Goal: Task Accomplishment & Management: Manage account settings

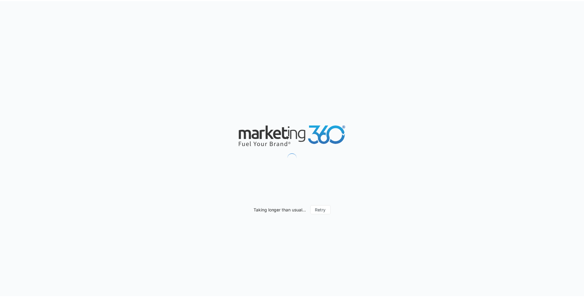
scroll to position [354, 0]
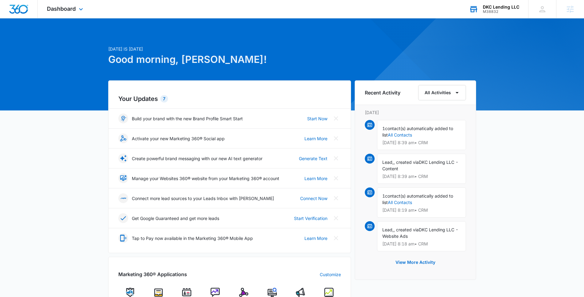
click at [495, 3] on div "DKC Lending LLC M38832 Your Accounts View All" at bounding box center [494, 9] width 68 height 18
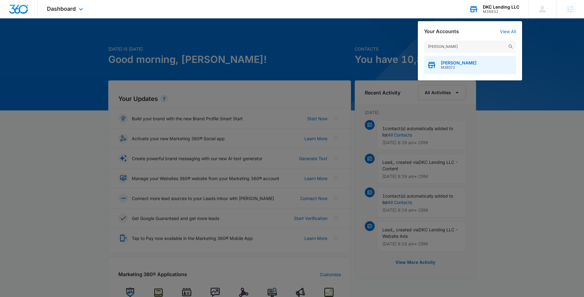
type input "de'dior"
click at [442, 65] on span "M38372" at bounding box center [459, 67] width 36 height 4
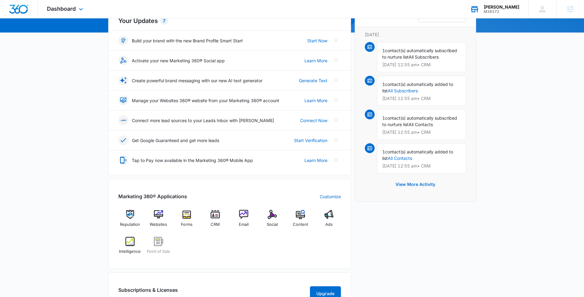
scroll to position [80, 0]
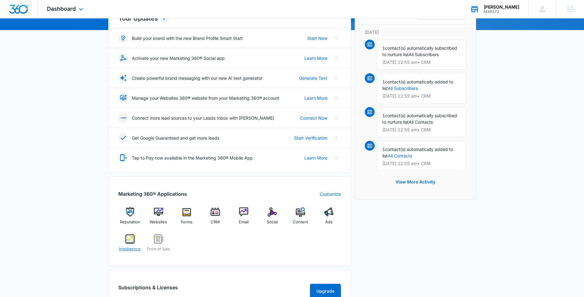
click at [134, 237] on img at bounding box center [129, 238] width 9 height 9
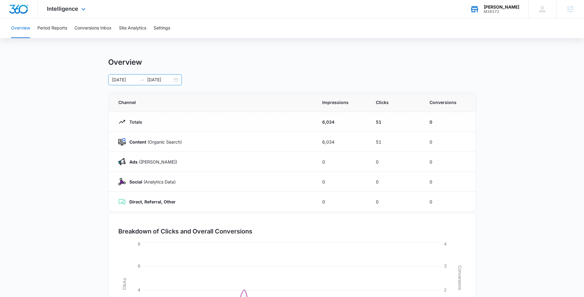
click at [172, 80] on div "07/26/2025 08/25/2025" at bounding box center [145, 79] width 74 height 11
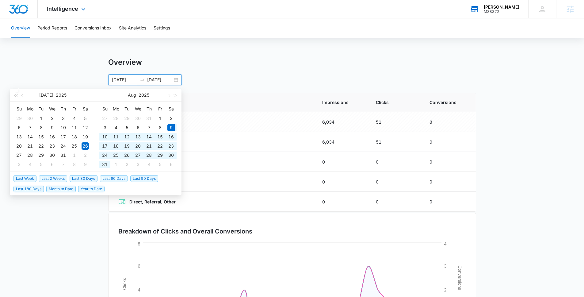
click at [81, 179] on span "Last 30 Days" at bounding box center [84, 178] width 28 height 7
type input "08/09/2025"
type input "09/08/2025"
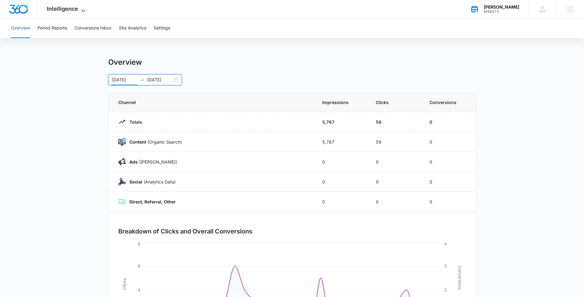
click at [65, 7] on span "Intelligence" at bounding box center [62, 9] width 31 height 6
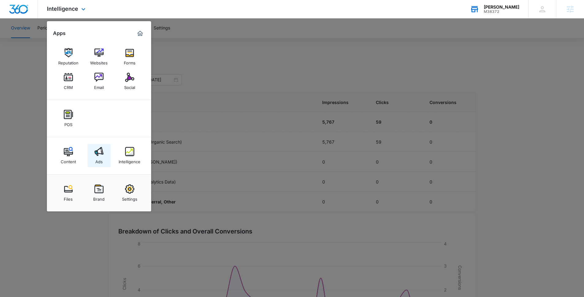
click at [98, 156] on div "Ads" at bounding box center [98, 160] width 7 height 8
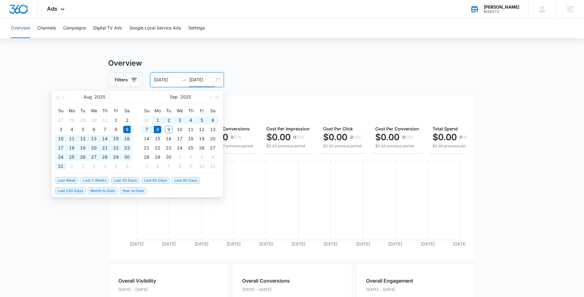
click at [210, 80] on input "09/08/2025" at bounding box center [201, 79] width 25 height 7
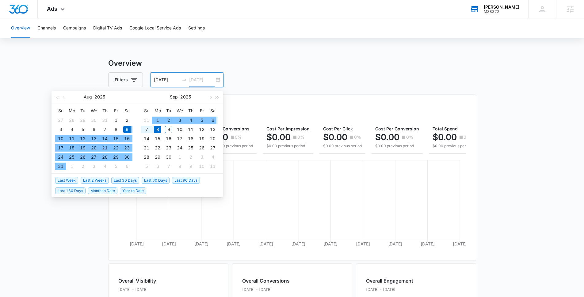
type input "09/08/2025"
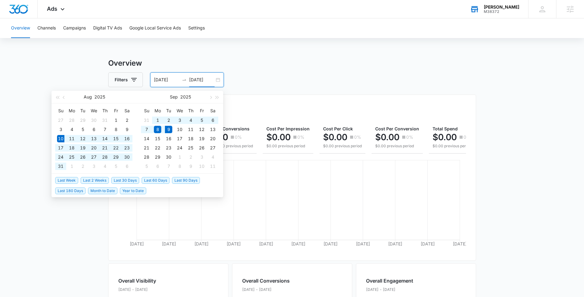
click at [125, 179] on span "Last 30 Days" at bounding box center [125, 180] width 28 height 7
type input "08/10/2025"
type input "09/09/2025"
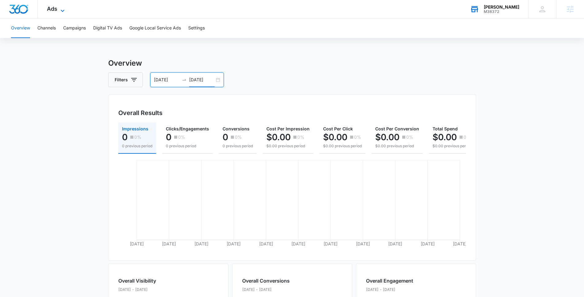
click at [48, 11] on span "Ads" at bounding box center [52, 9] width 10 height 6
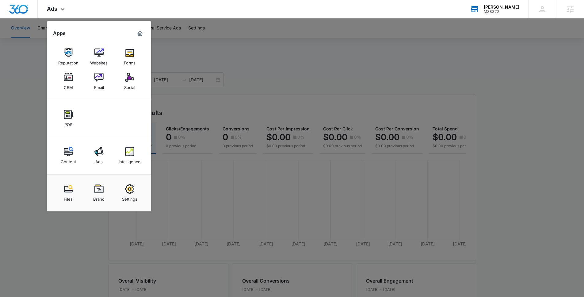
click at [125, 151] on img at bounding box center [129, 151] width 9 height 9
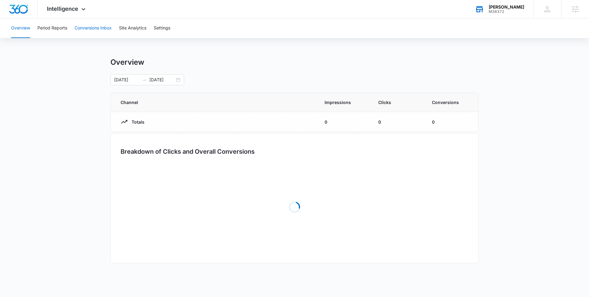
click at [79, 30] on button "Conversions Inbox" at bounding box center [93, 28] width 37 height 20
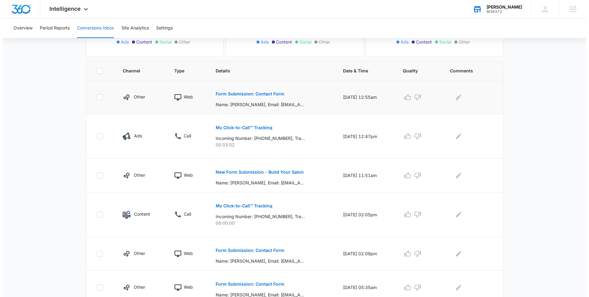
scroll to position [114, 0]
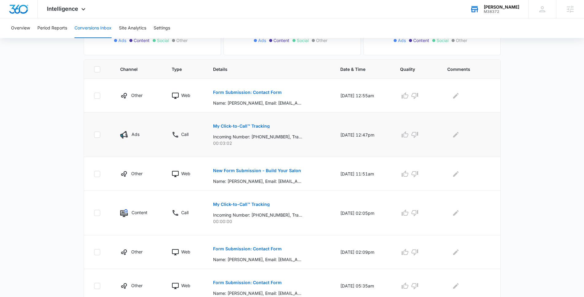
click at [231, 129] on button "My Click-to-Call™ Tracking" at bounding box center [241, 126] width 57 height 15
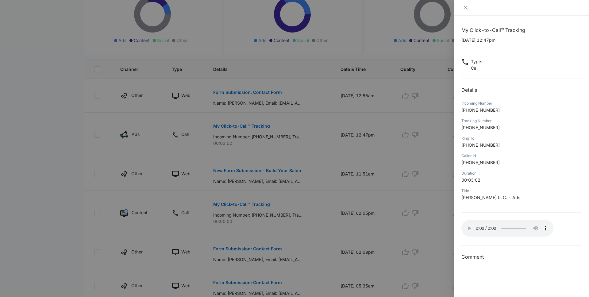
scroll to position [342, 0]
click at [320, 204] on div at bounding box center [294, 148] width 589 height 297
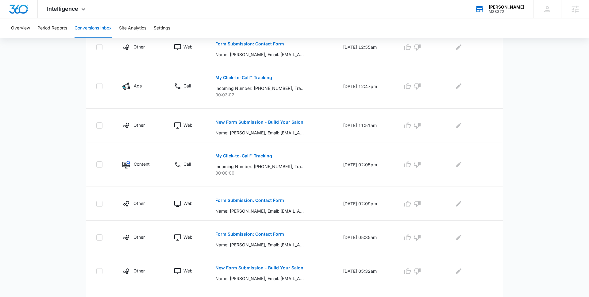
scroll to position [25, 0]
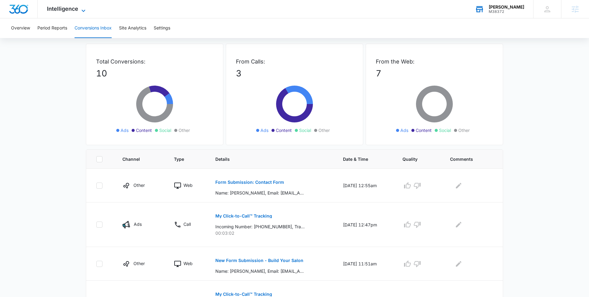
click at [68, 12] on span "Intelligence" at bounding box center [62, 9] width 31 height 6
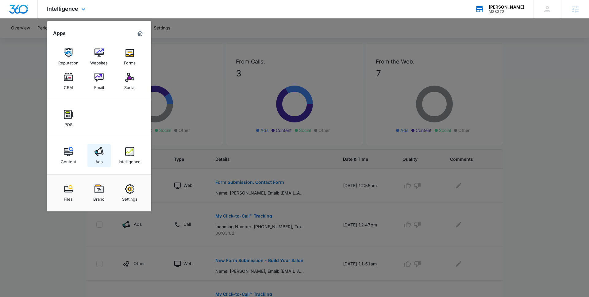
click at [103, 155] on link "Ads" at bounding box center [98, 155] width 23 height 23
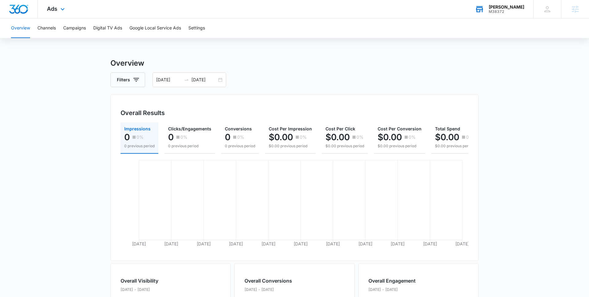
click at [57, 10] on div "Ads Apps Reputation Websites Forms CRM Email Social POS Content Ads Intelligenc…" at bounding box center [57, 9] width 38 height 18
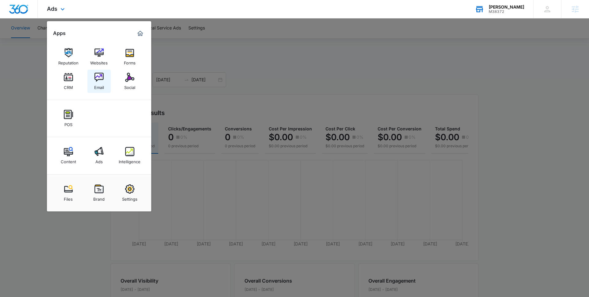
click at [103, 78] on link "Email" at bounding box center [98, 81] width 23 height 23
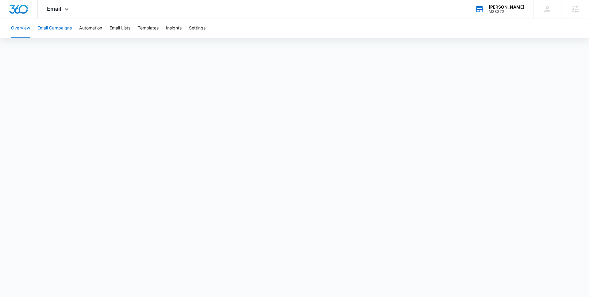
click at [50, 29] on button "Email Campaigns" at bounding box center [54, 28] width 34 height 20
click at [62, 6] on div "Email Apps Reputation Websites Forms CRM Email Social POS Content Ads Intellige…" at bounding box center [59, 9] width 42 height 18
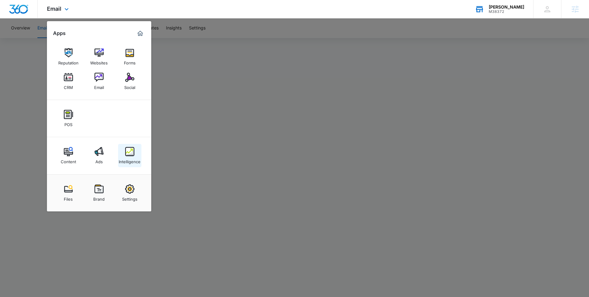
click at [138, 159] on div "Intelligence" at bounding box center [130, 160] width 22 height 8
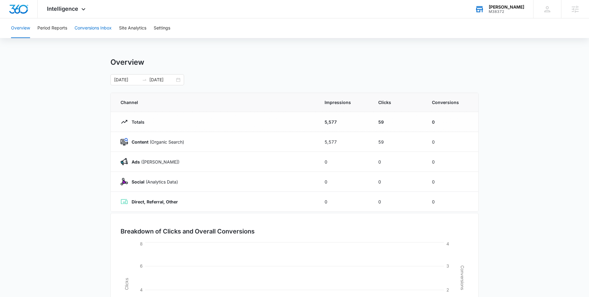
click at [103, 29] on button "Conversions Inbox" at bounding box center [93, 28] width 37 height 20
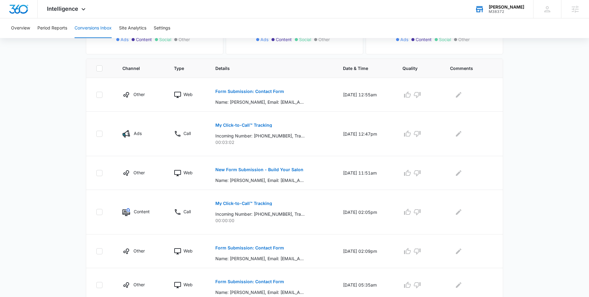
scroll to position [116, 0]
click at [239, 168] on p "New Form Submission - Build Your Salon" at bounding box center [259, 169] width 88 height 4
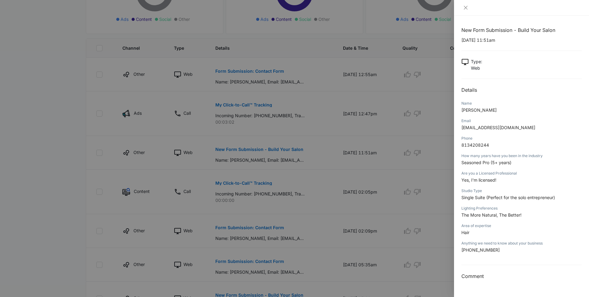
scroll to position [137, 0]
drag, startPoint x: 462, startPoint y: 216, endPoint x: 528, endPoint y: 216, distance: 66.3
type textarea "The More Natural, The Better!"
click at [528, 216] on p "The More Natural, The Better!" at bounding box center [521, 215] width 120 height 6
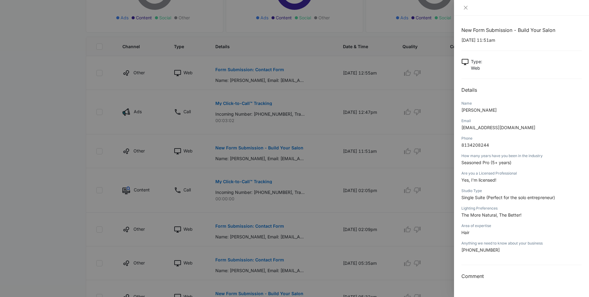
click at [355, 180] on div at bounding box center [294, 148] width 589 height 297
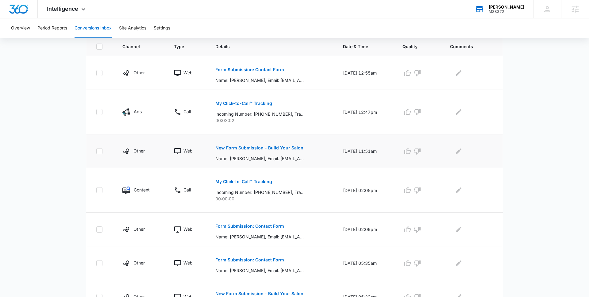
click at [256, 149] on p "New Form Submission - Build Your Salon" at bounding box center [259, 148] width 88 height 4
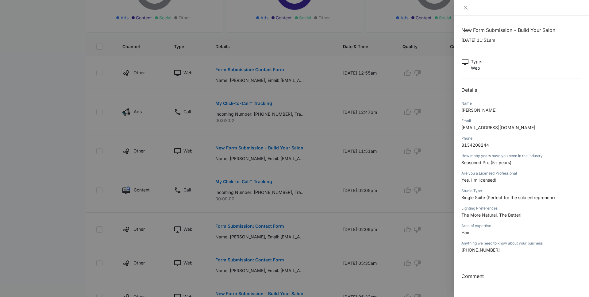
drag, startPoint x: 485, startPoint y: 194, endPoint x: 587, endPoint y: 194, distance: 101.9
click at [587, 194] on div "New Form Submission - Build Your Salon 09/02/2025 at 11:51am Type : Web Details…" at bounding box center [521, 156] width 135 height 281
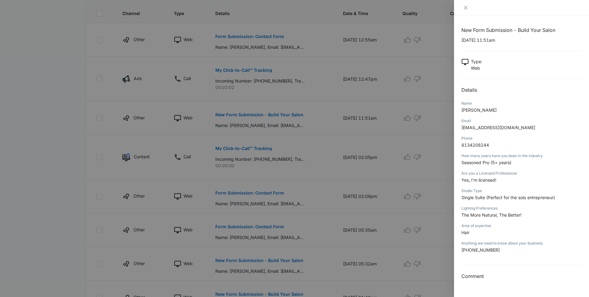
scroll to position [171, 0]
click at [365, 186] on div at bounding box center [294, 148] width 589 height 297
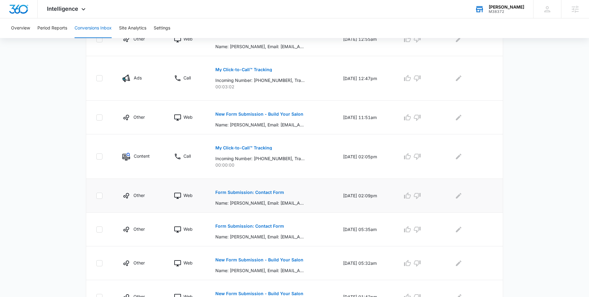
click at [270, 196] on button "Form Submission: Contact Form" at bounding box center [249, 192] width 69 height 15
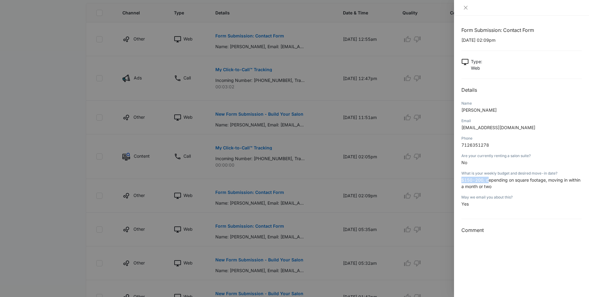
drag, startPoint x: 460, startPoint y: 181, endPoint x: 489, endPoint y: 178, distance: 28.6
click at [489, 179] on div "Form Submission: Contact Form 08/27/2025 at 02:09pm Type : Web Details Name Sha…" at bounding box center [521, 156] width 135 height 281
click at [489, 178] on span "$150-200, depending on square footage, moving in within a month or two" at bounding box center [520, 183] width 119 height 12
click at [335, 233] on div at bounding box center [294, 148] width 589 height 297
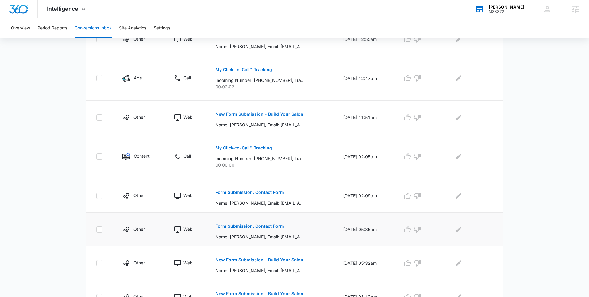
click at [259, 228] on p "Form Submission: Contact Form" at bounding box center [249, 226] width 69 height 4
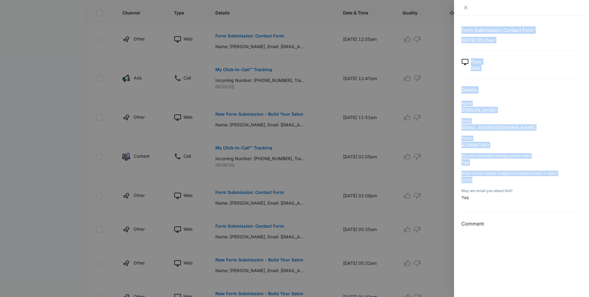
drag, startPoint x: 475, startPoint y: 179, endPoint x: 451, endPoint y: 179, distance: 23.3
click at [451, 179] on div "Form Submission: Contact Form 08/17/2025 at 05:35am Type : Web Details Name Cry…" at bounding box center [294, 148] width 589 height 297
click at [451, 179] on div at bounding box center [294, 148] width 589 height 297
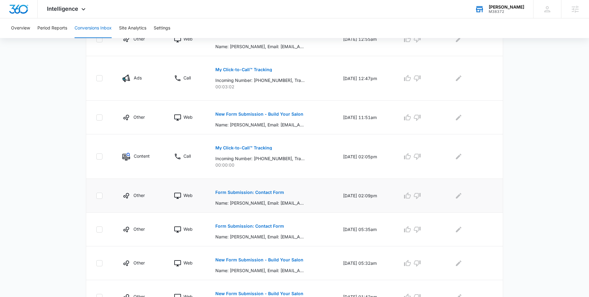
click at [248, 195] on button "Form Submission: Contact Form" at bounding box center [249, 192] width 69 height 15
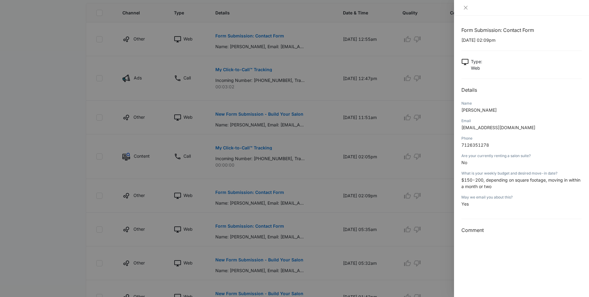
click at [292, 214] on div at bounding box center [294, 148] width 589 height 297
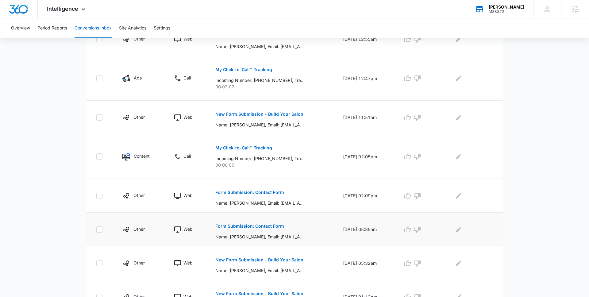
click at [259, 225] on p "Form Submission: Contact Form" at bounding box center [249, 226] width 69 height 4
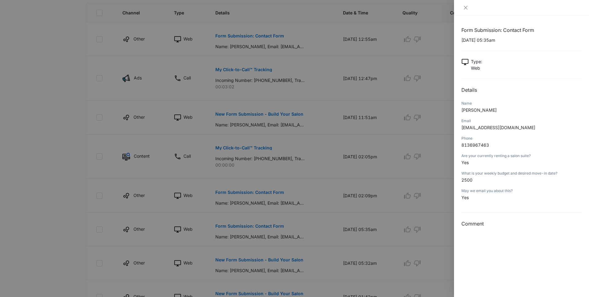
click at [327, 168] on div at bounding box center [294, 148] width 589 height 297
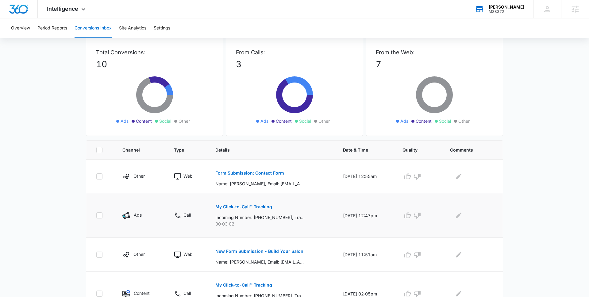
scroll to position [0, 0]
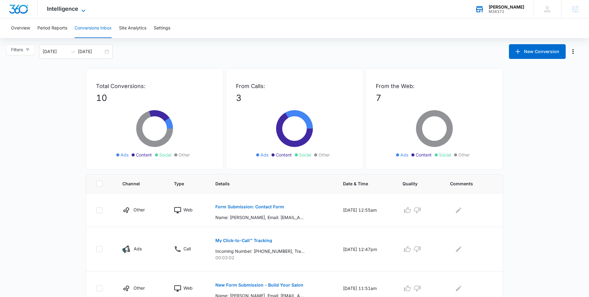
click at [71, 10] on span "Intelligence" at bounding box center [62, 9] width 31 height 6
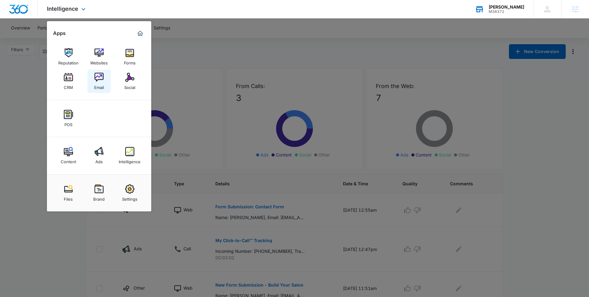
click at [102, 81] on img at bounding box center [98, 77] width 9 height 9
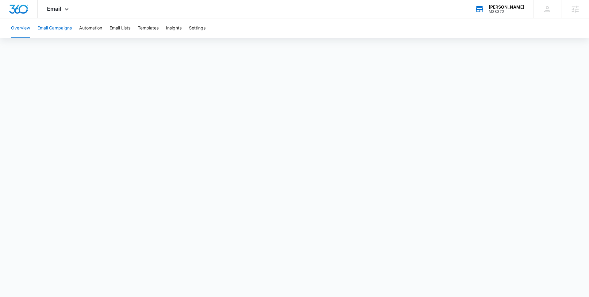
click at [54, 26] on button "Email Campaigns" at bounding box center [54, 28] width 34 height 20
click at [63, 13] on icon at bounding box center [66, 10] width 7 height 7
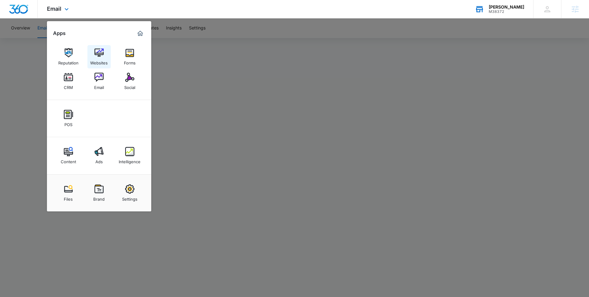
click at [101, 59] on div "Websites" at bounding box center [98, 61] width 17 height 8
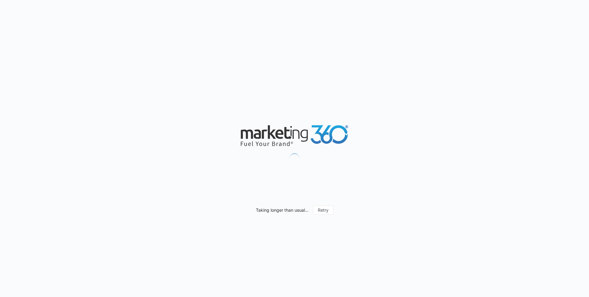
scroll to position [342, 0]
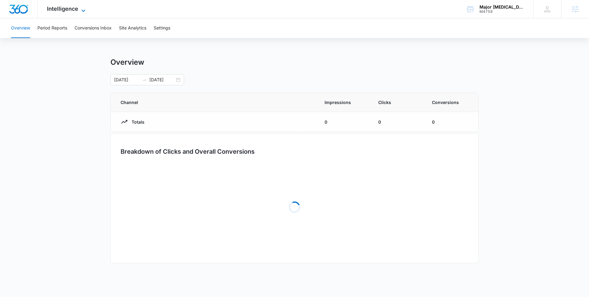
click at [66, 10] on span "Intelligence" at bounding box center [62, 9] width 31 height 6
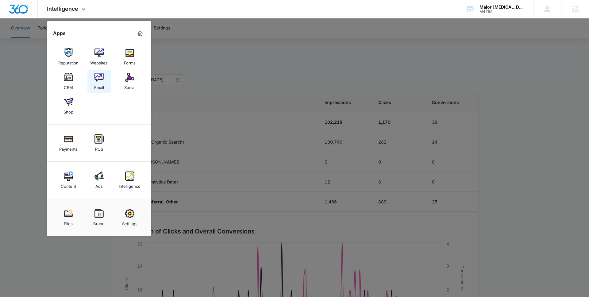
click at [104, 80] on link "Email" at bounding box center [98, 81] width 23 height 23
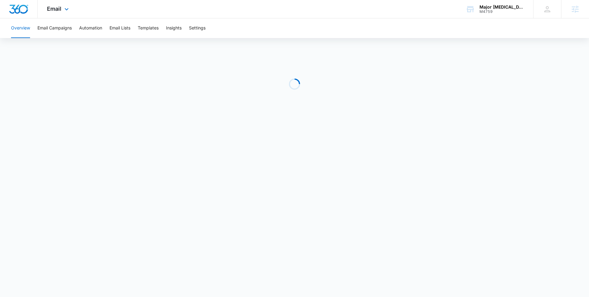
click at [58, 12] on div "Email Apps Reputation Websites Forms CRM Email Social Shop Payments POS Content…" at bounding box center [59, 9] width 42 height 18
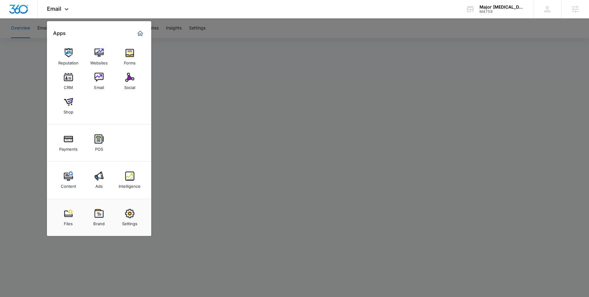
click at [202, 88] on div at bounding box center [294, 148] width 589 height 297
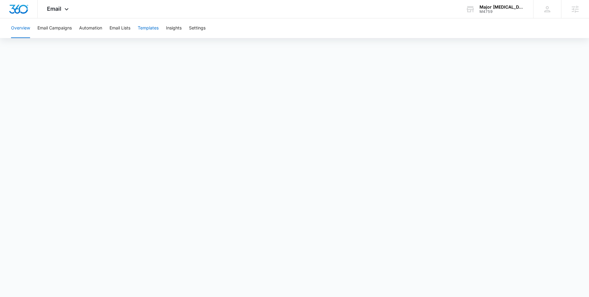
click at [145, 32] on button "Templates" at bounding box center [148, 28] width 21 height 20
click at [55, 28] on button "Email Campaigns" at bounding box center [54, 28] width 34 height 20
click at [123, 33] on button "Email Lists" at bounding box center [120, 28] width 21 height 20
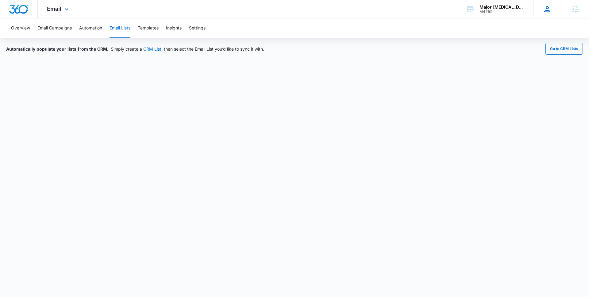
click at [544, 14] on div "[PERSON_NAME] [PERSON_NAME][EMAIL_ADDRESS][PERSON_NAME][DOMAIN_NAME] My Profile…" at bounding box center [547, 9] width 28 height 18
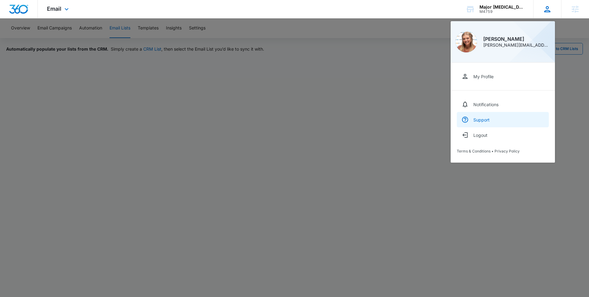
click at [478, 119] on div "Support" at bounding box center [481, 119] width 16 height 5
click at [255, 203] on div at bounding box center [294, 148] width 589 height 297
